Goal: Transaction & Acquisition: Purchase product/service

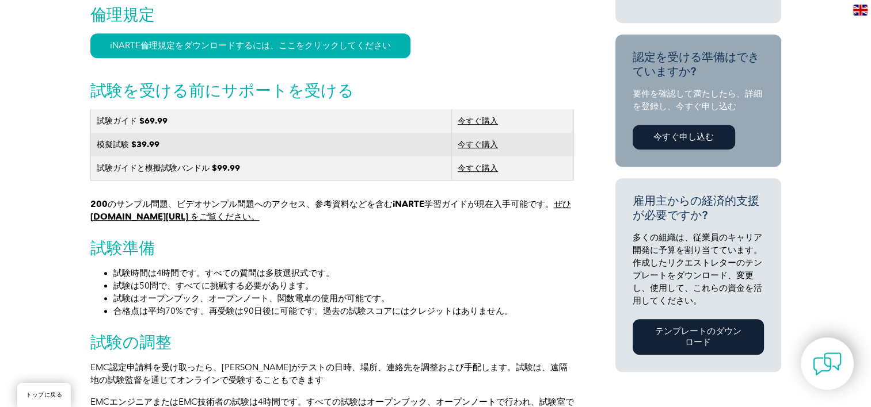
scroll to position [662, 0]
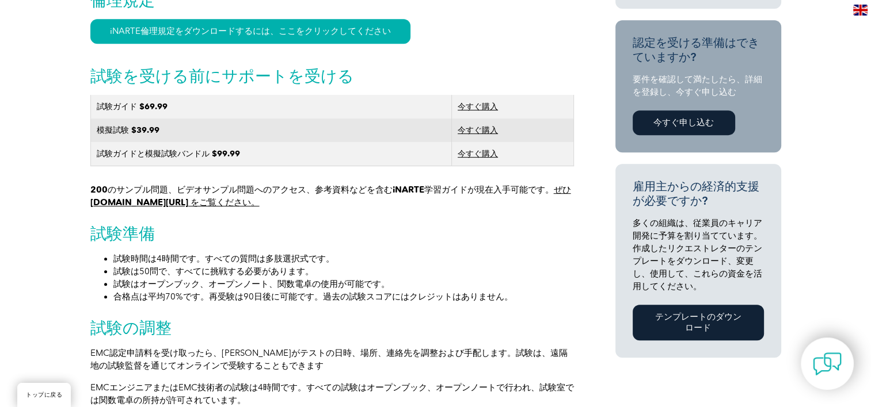
click at [168, 208] on link "ぜひ [DOMAIN_NAME][URL] をご覧ください。" at bounding box center [330, 196] width 480 height 23
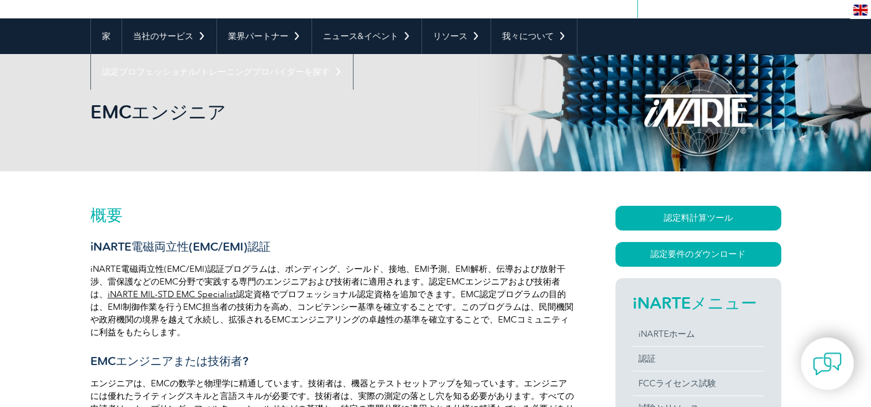
scroll to position [93, 0]
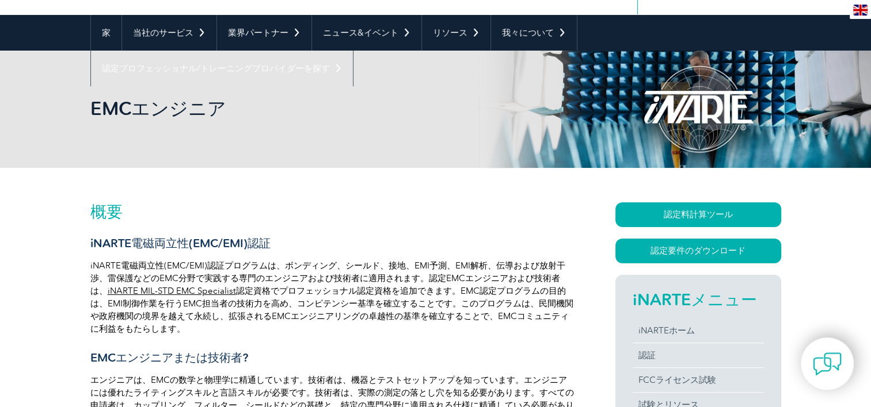
click at [869, 77] on div "EMCエンジニア" at bounding box center [435, 109] width 871 height 117
click at [858, 9] on img at bounding box center [860, 10] width 14 height 11
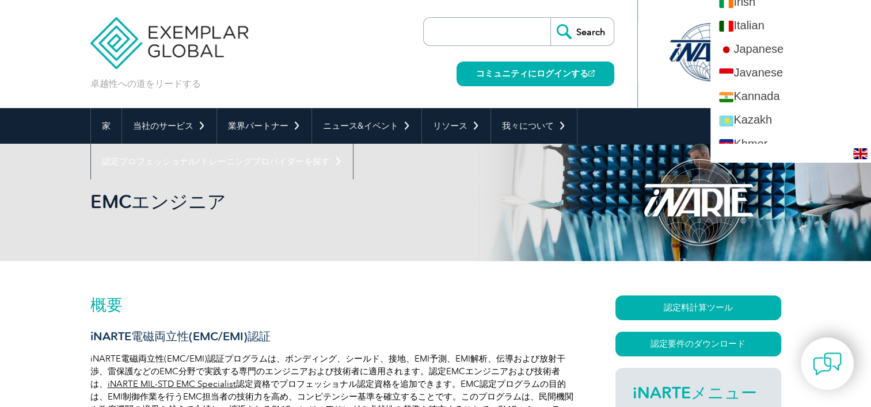
scroll to position [1010, 0]
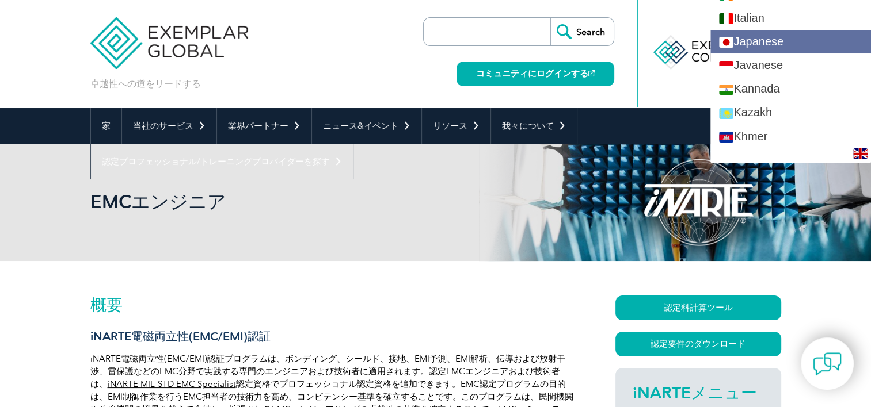
click at [795, 45] on link "Japanese" at bounding box center [790, 42] width 161 height 24
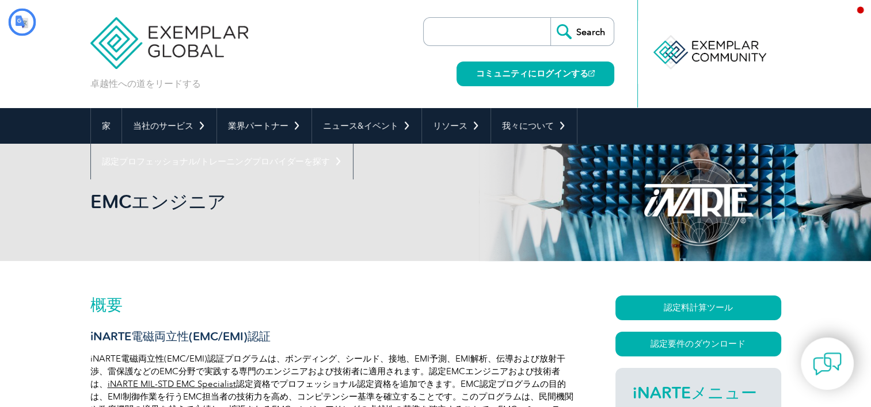
scroll to position [0, 0]
type input "検索"
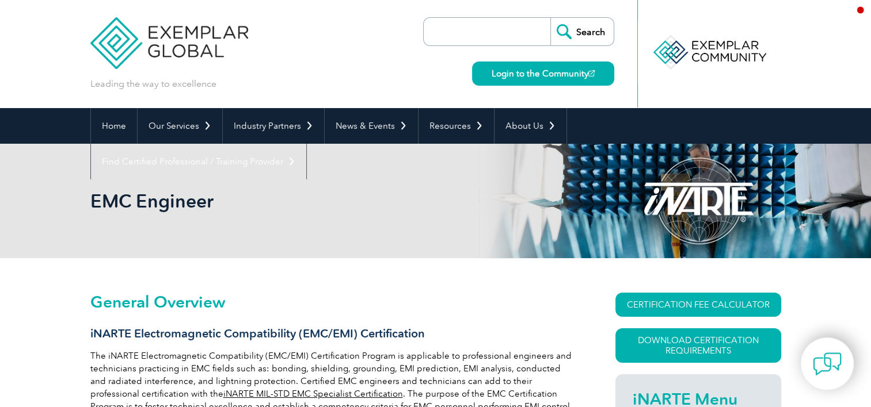
click at [861, 11] on img at bounding box center [860, 10] width 14 height 11
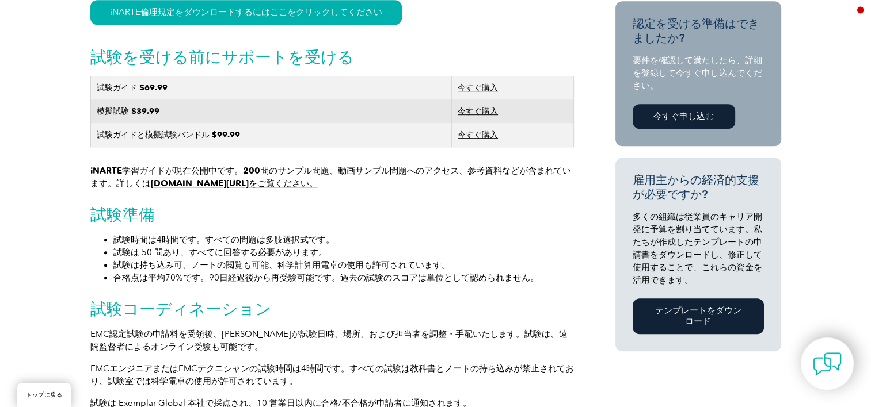
scroll to position [688, 0]
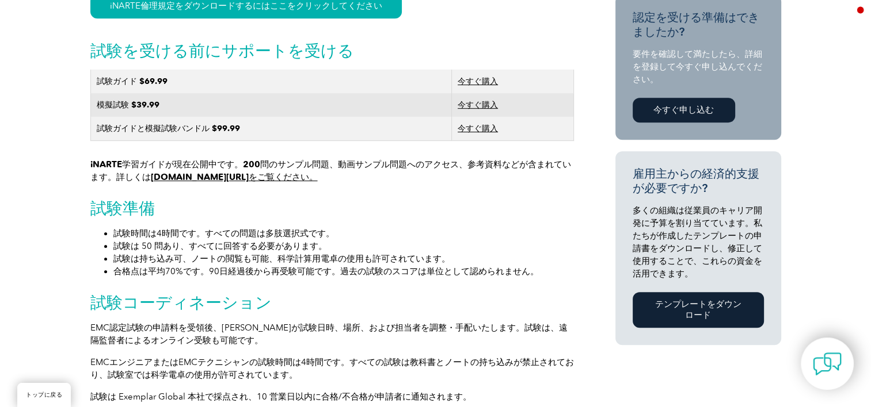
click at [483, 110] on font "今すぐ購入" at bounding box center [477, 105] width 40 height 10
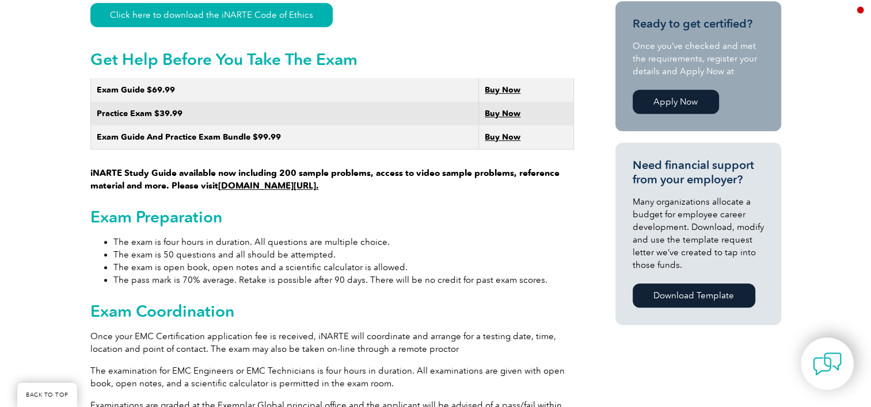
scroll to position [677, 0]
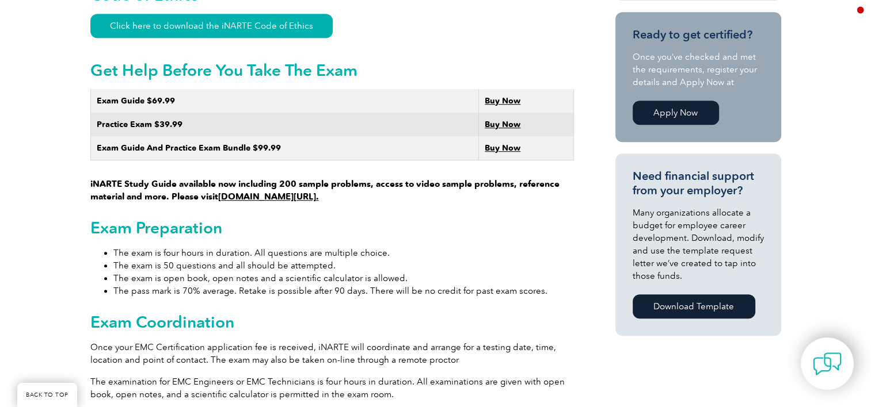
click at [324, 260] on li "The exam is 50 questions and all should be attempted." at bounding box center [343, 266] width 460 height 13
drag, startPoint x: 866, startPoint y: 156, endPoint x: 865, endPoint y: 139, distance: 17.3
click at [865, 139] on div "General Overview iNARTE Electromagnetic Compatibility (EMC/EMI) Certification T…" at bounding box center [435, 364] width 871 height 1565
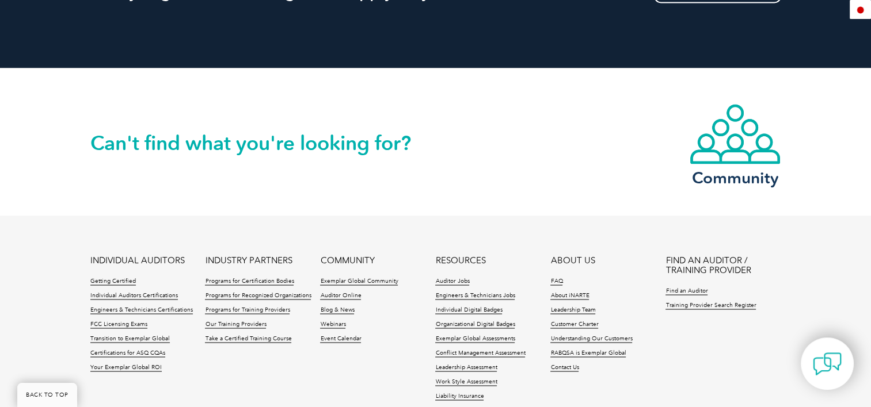
scroll to position [1968, 0]
